Goal: Transaction & Acquisition: Purchase product/service

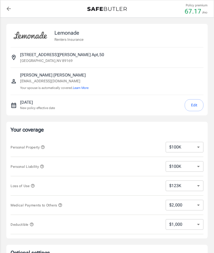
select select "100000"
select select "123000"
select select "2000"
select select "1000"
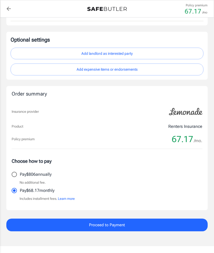
scroll to position [249, 0]
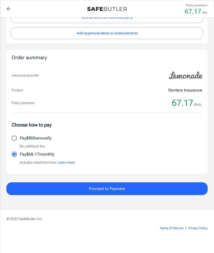
click at [46, 186] on button "Proceed to Payment" at bounding box center [107, 188] width 202 height 13
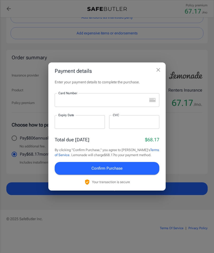
click at [45, 47] on div "Payment details Enter your payment details to complete the purchase. Card Numbe…" at bounding box center [107, 126] width 214 height 253
click at [79, 64] on div "Payment details Enter your payment details to complete the purchase. Card Numbe…" at bounding box center [107, 126] width 214 height 253
click at [161, 73] on icon "close" at bounding box center [158, 70] width 6 height 6
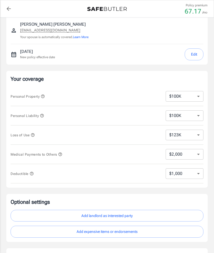
scroll to position [51, 0]
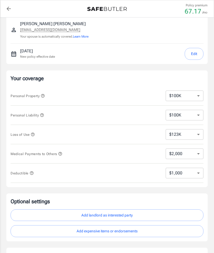
click at [176, 119] on select "$100K $200K $300K $400K $500K" at bounding box center [185, 115] width 38 height 11
select select "200000"
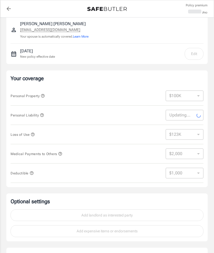
select select "200000"
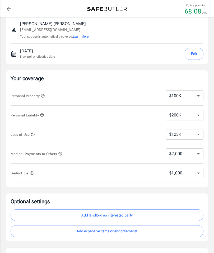
click at [44, 116] on icon "button" at bounding box center [42, 115] width 4 height 4
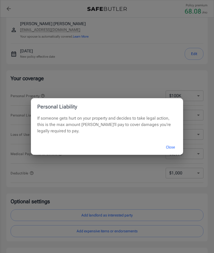
click at [16, 112] on div "Personal Liability If someone gets hurt on your property and decides to take le…" at bounding box center [107, 126] width 214 height 253
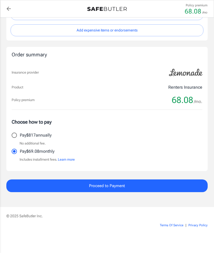
scroll to position [249, 0]
